Goal: Transaction & Acquisition: Purchase product/service

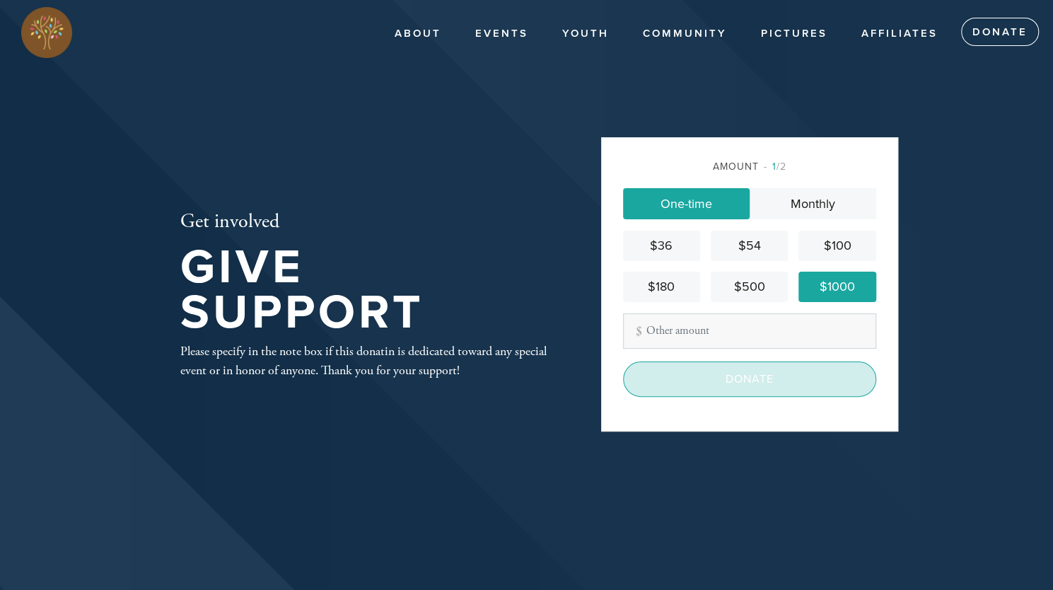
click at [743, 376] on input "Donate" at bounding box center [749, 379] width 253 height 35
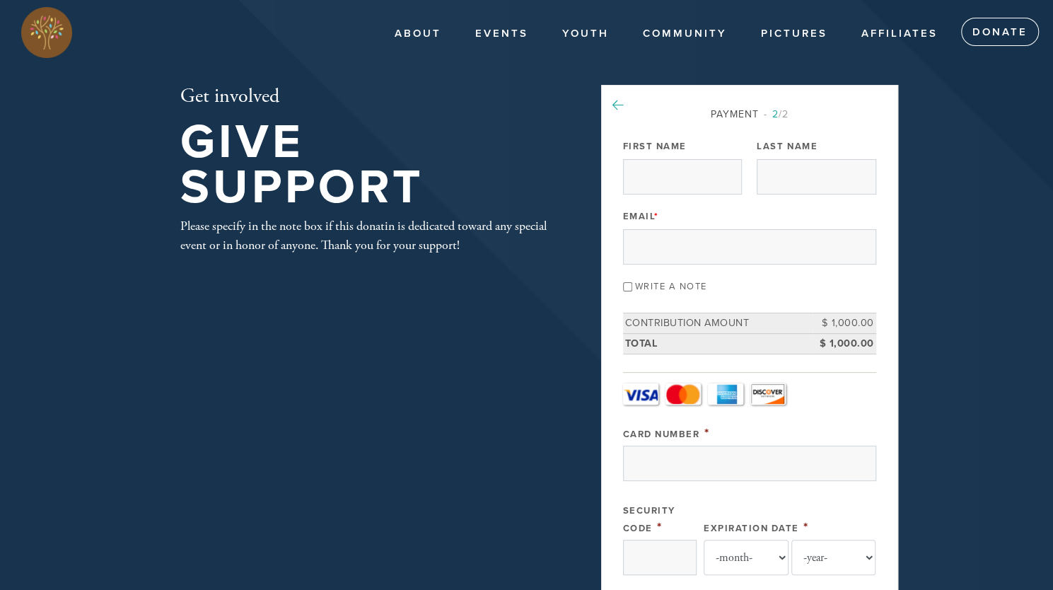
click at [615, 102] on icon at bounding box center [618, 105] width 11 height 13
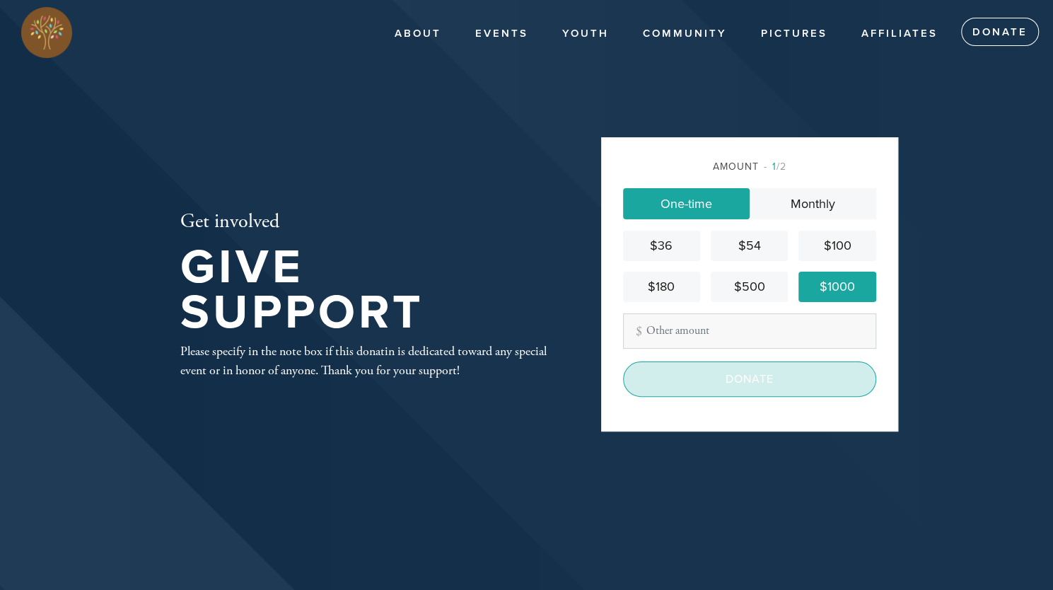
click at [745, 376] on input "Donate" at bounding box center [749, 379] width 253 height 35
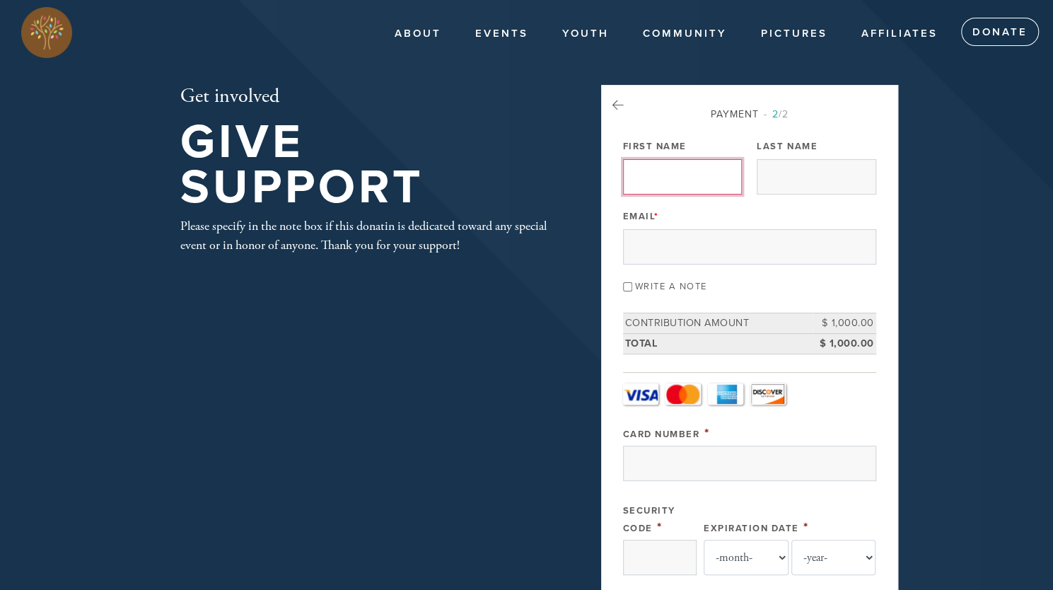
click at [692, 172] on input "First Name" at bounding box center [682, 176] width 119 height 35
type input "Michael"
type input "Benedict"
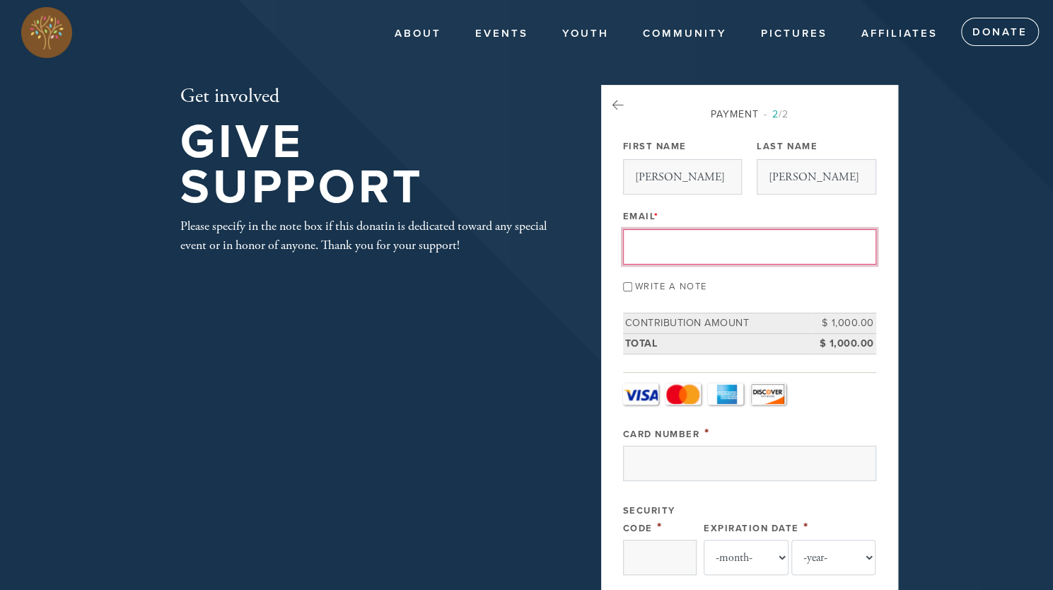
type input "michaelbbenedict@gmail.com"
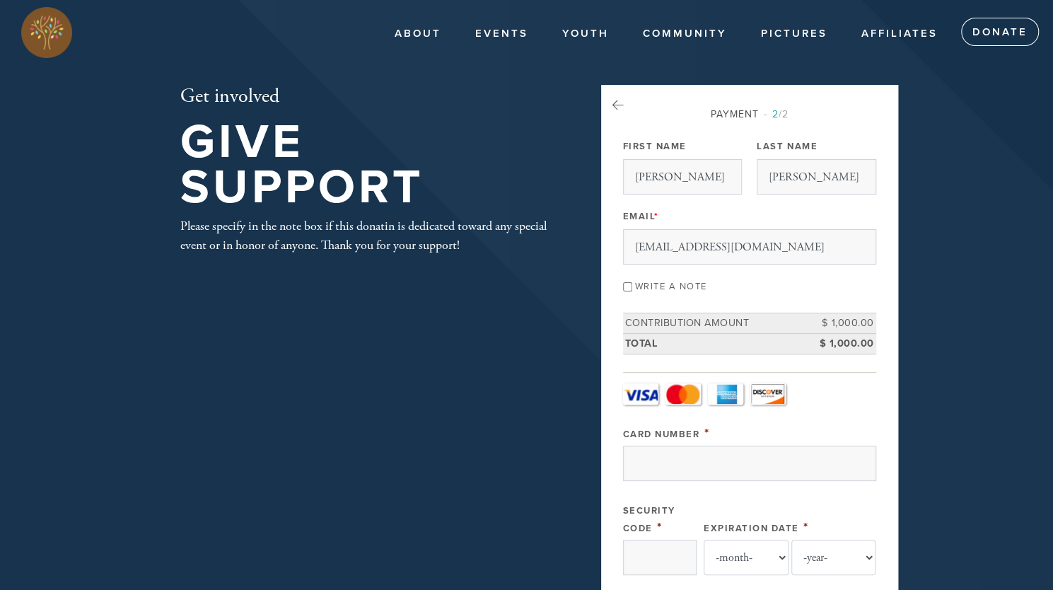
type input "126 Dudley Street"
type input "Jersey City"
type input "[GEOGRAPHIC_DATA]"
type input "07302"
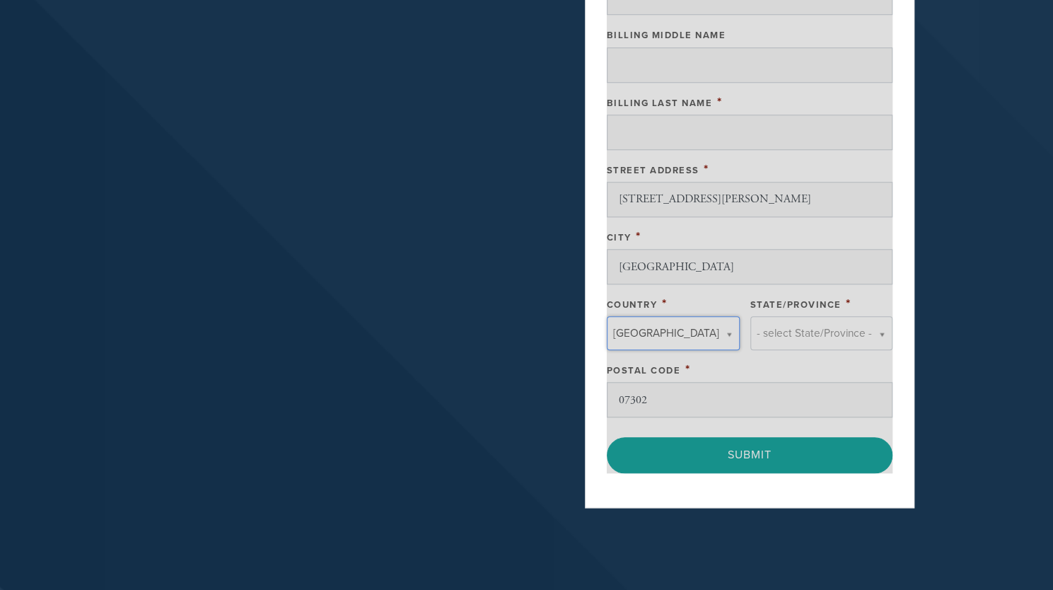
type input "[GEOGRAPHIC_DATA]"
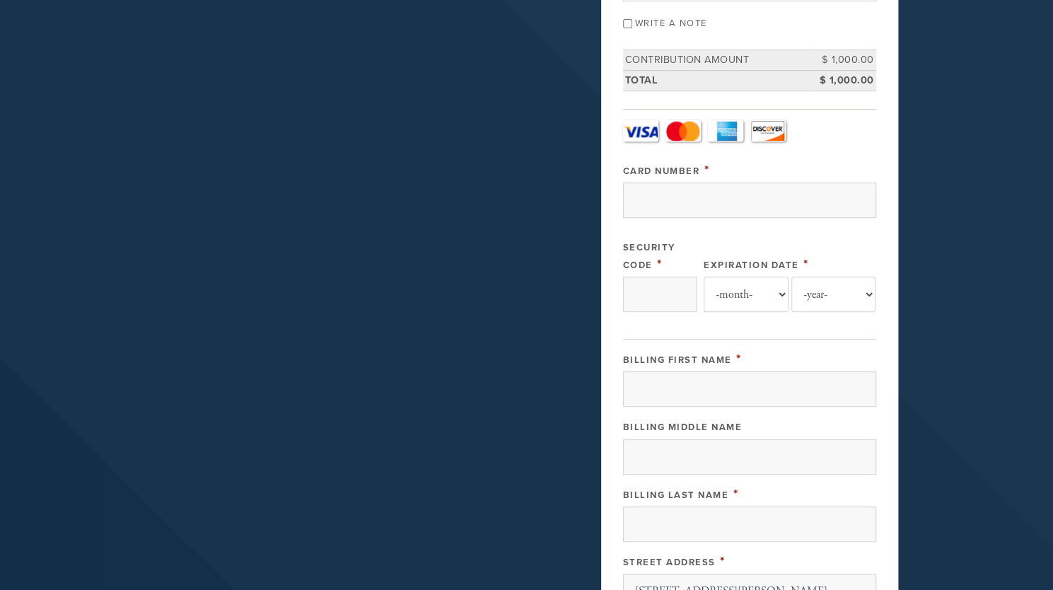
scroll to position [267, 0]
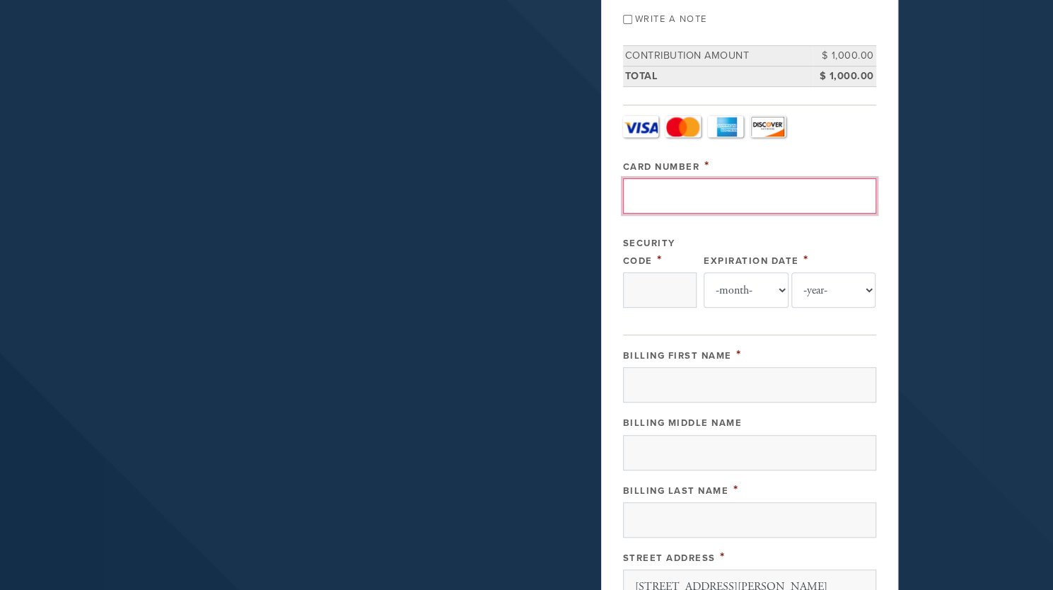
click at [685, 203] on input "Card Number" at bounding box center [749, 195] width 253 height 35
type input "372854520987009"
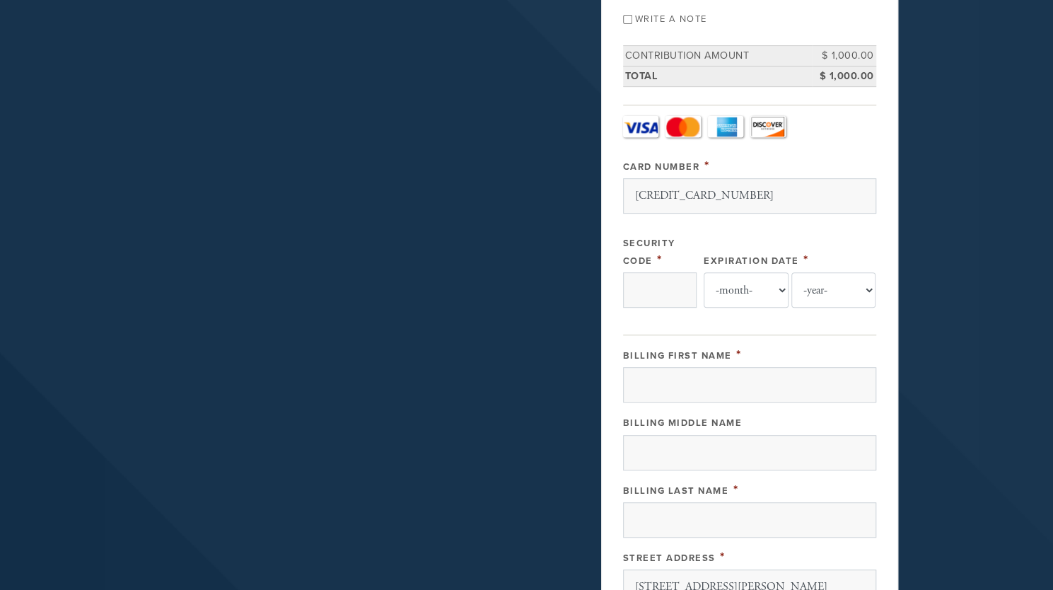
click at [954, 187] on header "About About Chabad Contact Events Youth Gan Gani Preschool CTots Ckids Camp Gan…" at bounding box center [526, 367] width 1053 height 1269
click at [775, 285] on select "-month- Jan Feb Mar Apr May Jun Jul Aug Sep Oct Nov Dec" at bounding box center [746, 289] width 85 height 35
select select "11"
click at [704, 272] on select "-month- Jan Feb Mar Apr May Jun Jul Aug Sep Oct Nov Dec" at bounding box center [746, 289] width 85 height 35
click at [868, 284] on select "-year- 2025 2026 2027 2028 2029 2030 2031 2032 2033 2034 2035" at bounding box center [834, 289] width 85 height 35
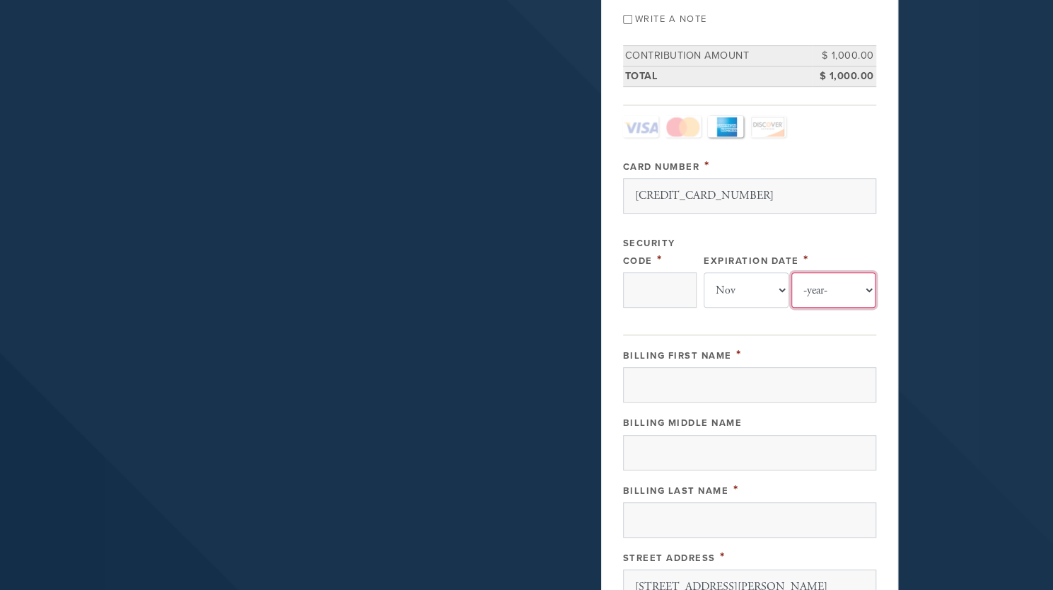
select select "2028"
click at [792, 272] on select "-year- 2025 2026 2027 2028 2029 2030 2031 2032 2033 2034 2035" at bounding box center [834, 289] width 85 height 35
click at [652, 280] on input "Security Code" at bounding box center [660, 289] width 74 height 35
type input "0293"
click at [969, 262] on header "About About Chabad Contact Events Youth Gan Gani Preschool CTots Ckids Camp Gan…" at bounding box center [526, 367] width 1053 height 1269
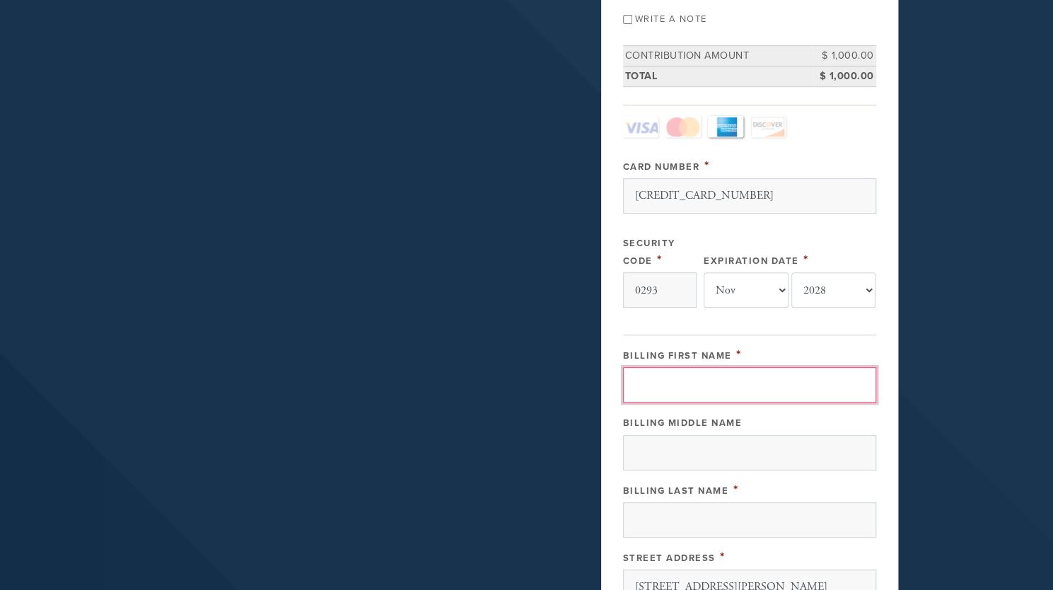
click at [729, 383] on input "Billing First Name" at bounding box center [749, 384] width 253 height 35
click at [707, 379] on input "Billing First Name" at bounding box center [749, 384] width 253 height 35
type input "Michael"
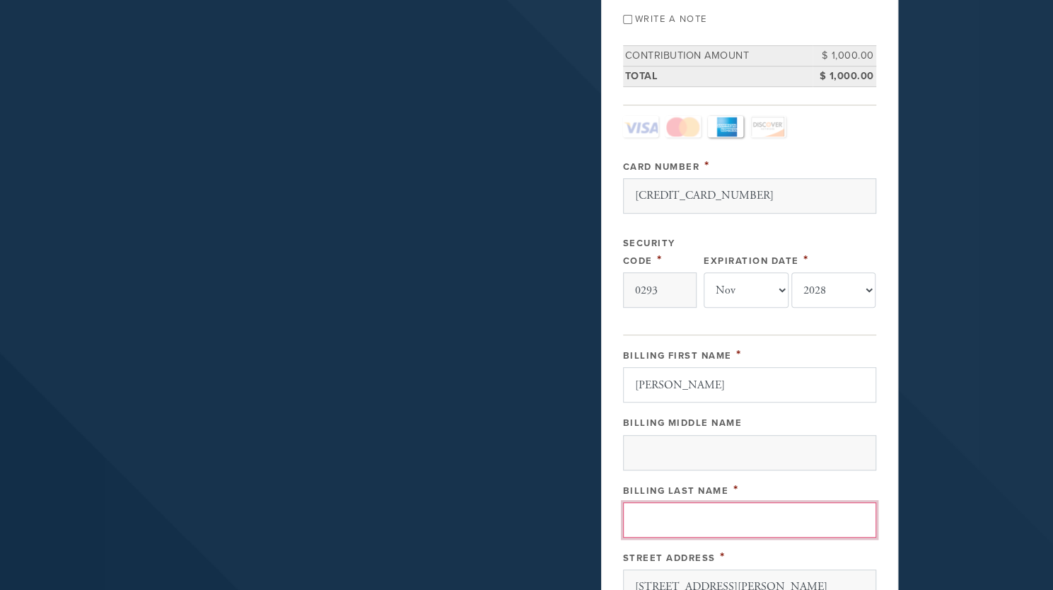
type input "Benedict"
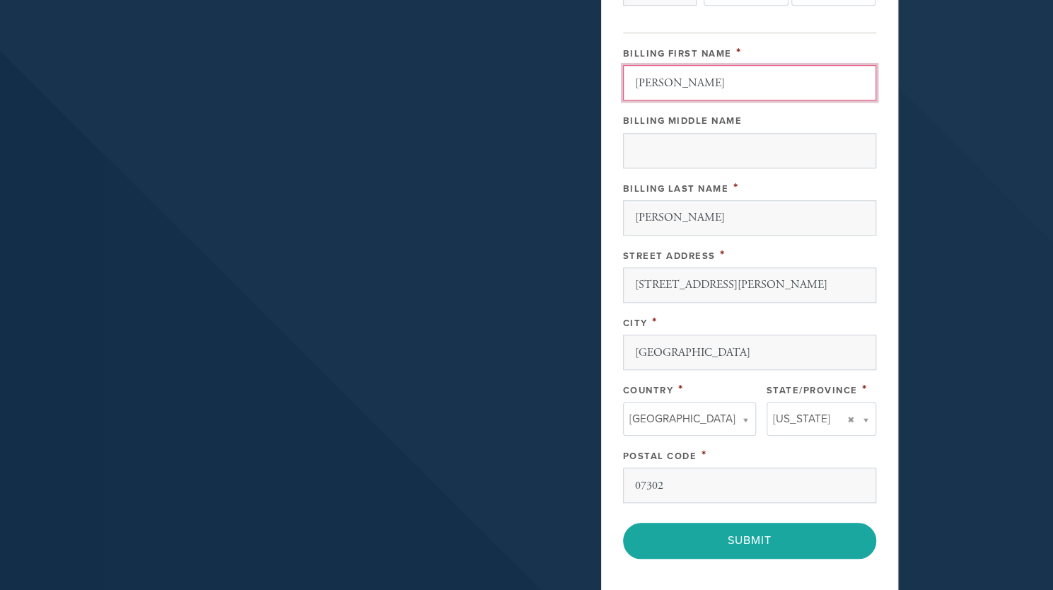
scroll to position [582, 0]
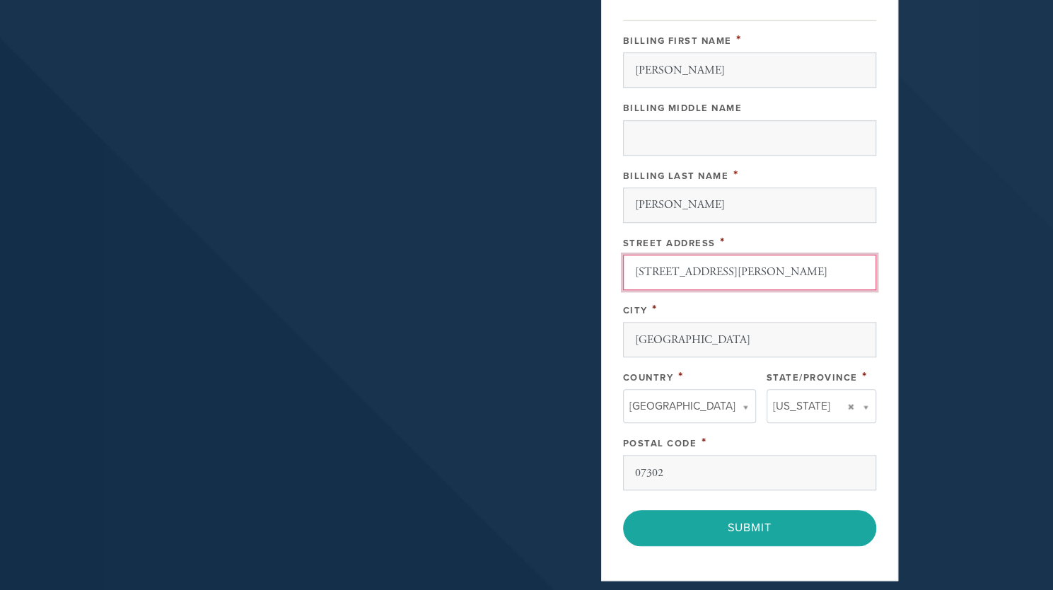
click at [749, 267] on input "126 Dudley Street" at bounding box center [749, 272] width 253 height 35
type input "126 Dudley St Apt 418"
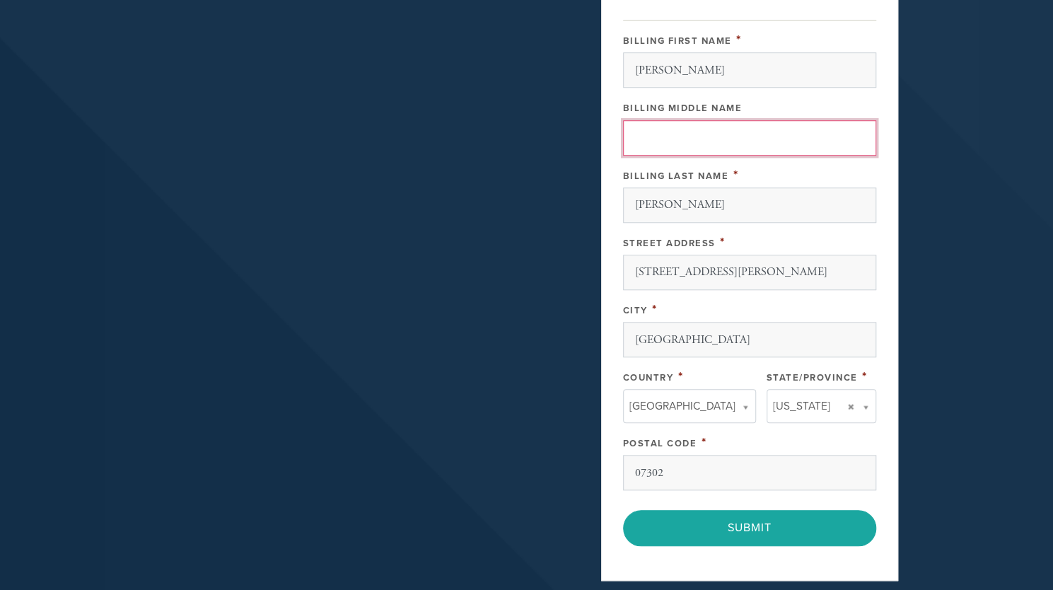
click at [691, 134] on input "Billing Middle Name" at bounding box center [749, 137] width 253 height 35
type input "B."
type input "[GEOGRAPHIC_DATA]"
type input "NJ"
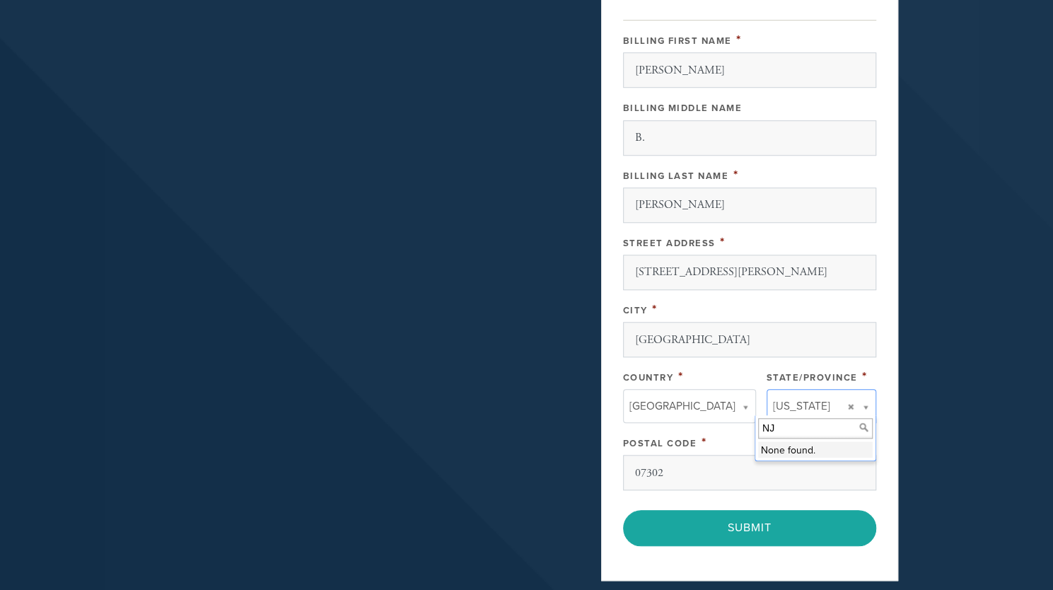
click at [952, 387] on header "About About Chabad Contact Events Youth Gan Gani Preschool CTots Ckids Camp Gan…" at bounding box center [526, 52] width 1053 height 1269
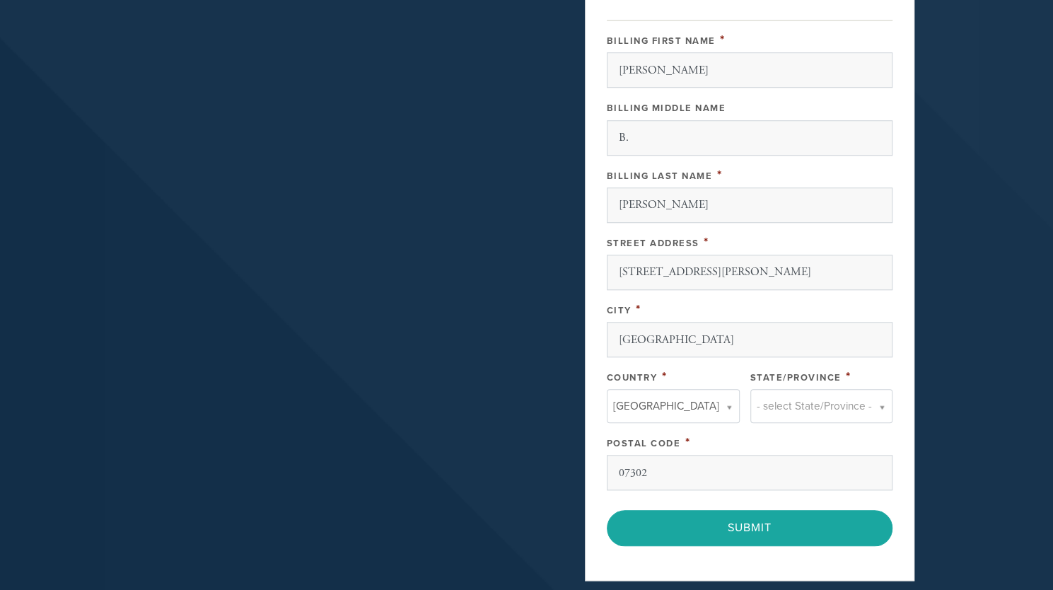
click at [852, 399] on link "- select State/Province -" at bounding box center [822, 406] width 142 height 34
type input "new jer"
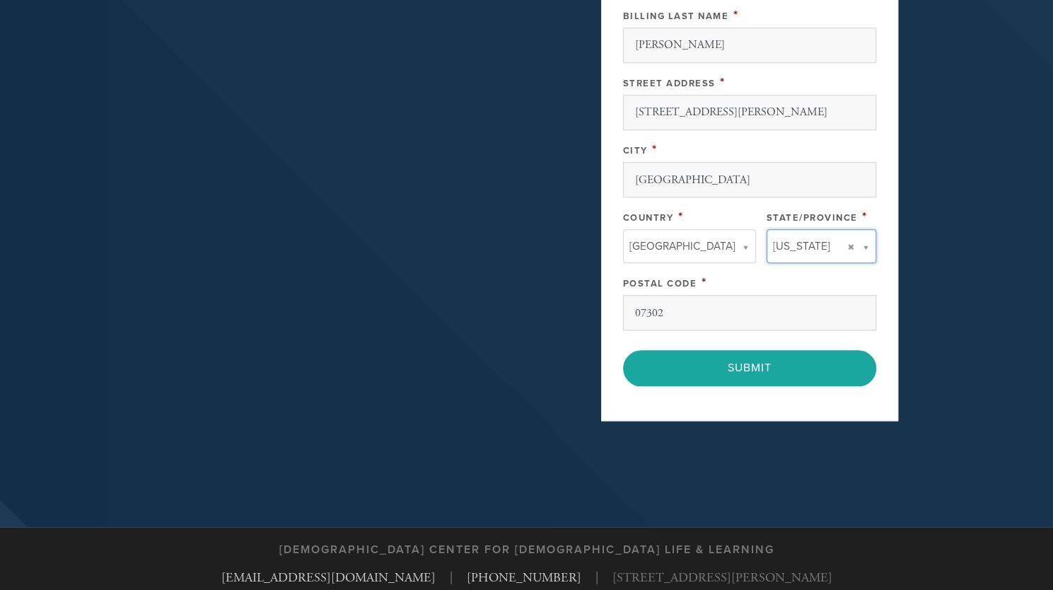
scroll to position [747, 0]
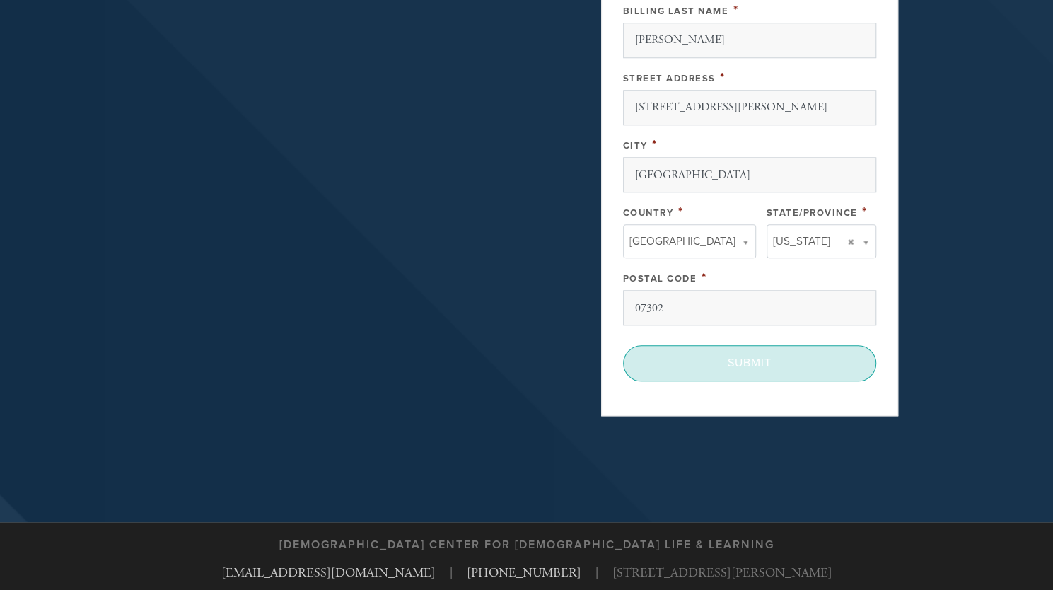
click at [751, 346] on input "Submit" at bounding box center [749, 362] width 253 height 35
